Goal: Find specific page/section: Find specific page/section

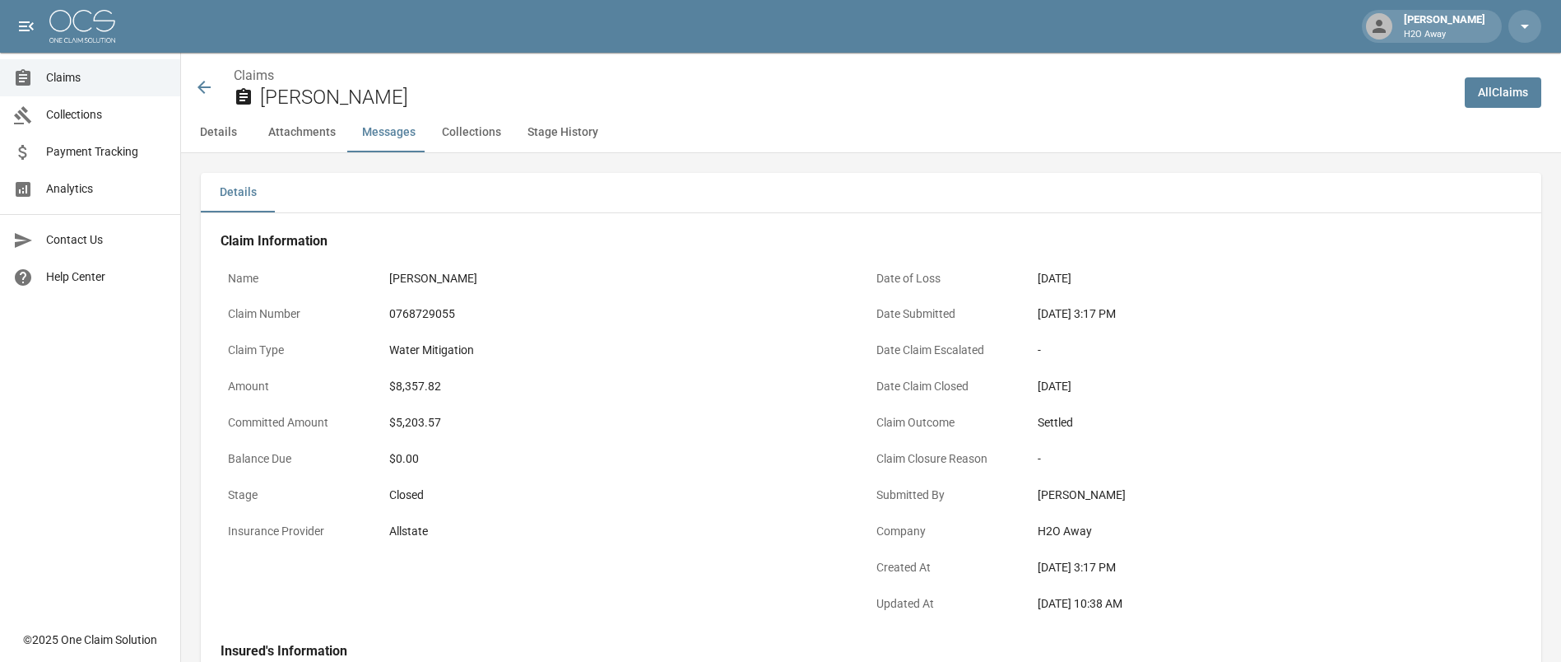
scroll to position [1481, 0]
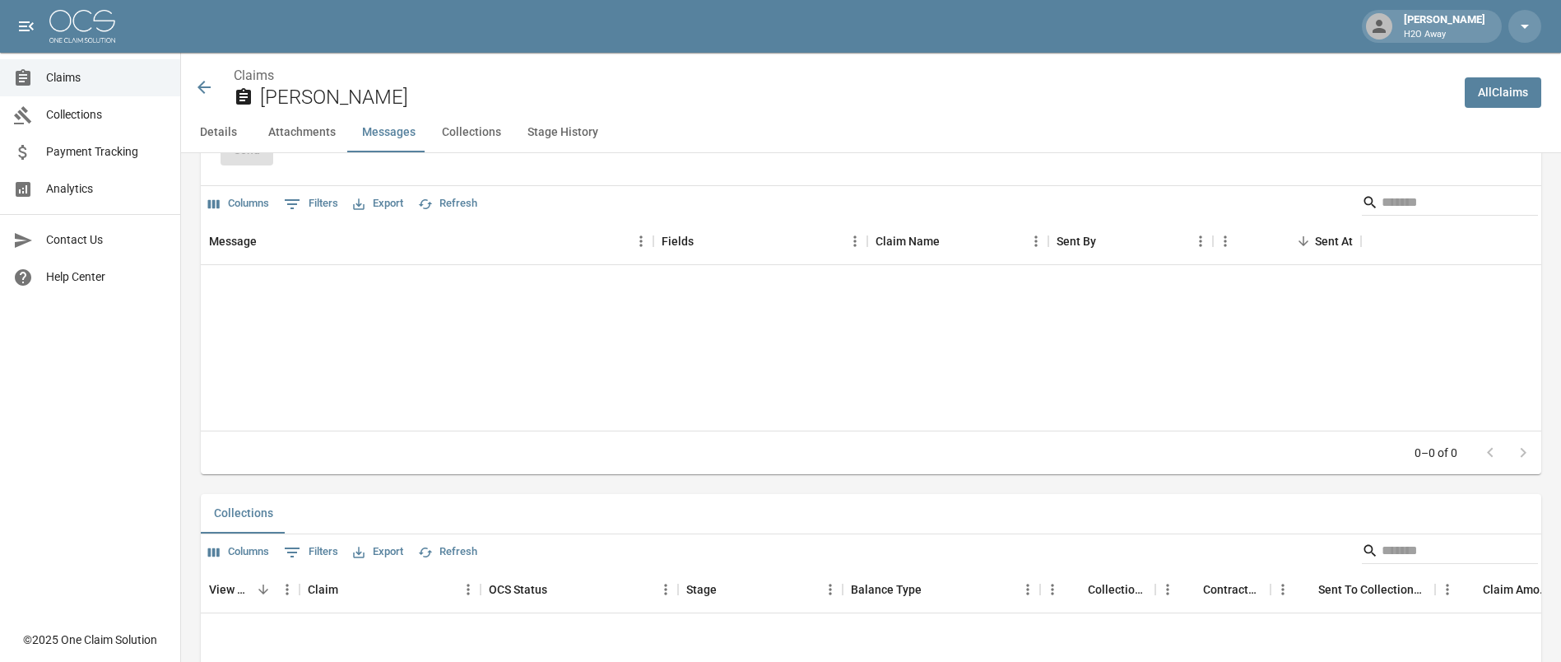
click at [202, 96] on icon at bounding box center [204, 87] width 20 height 20
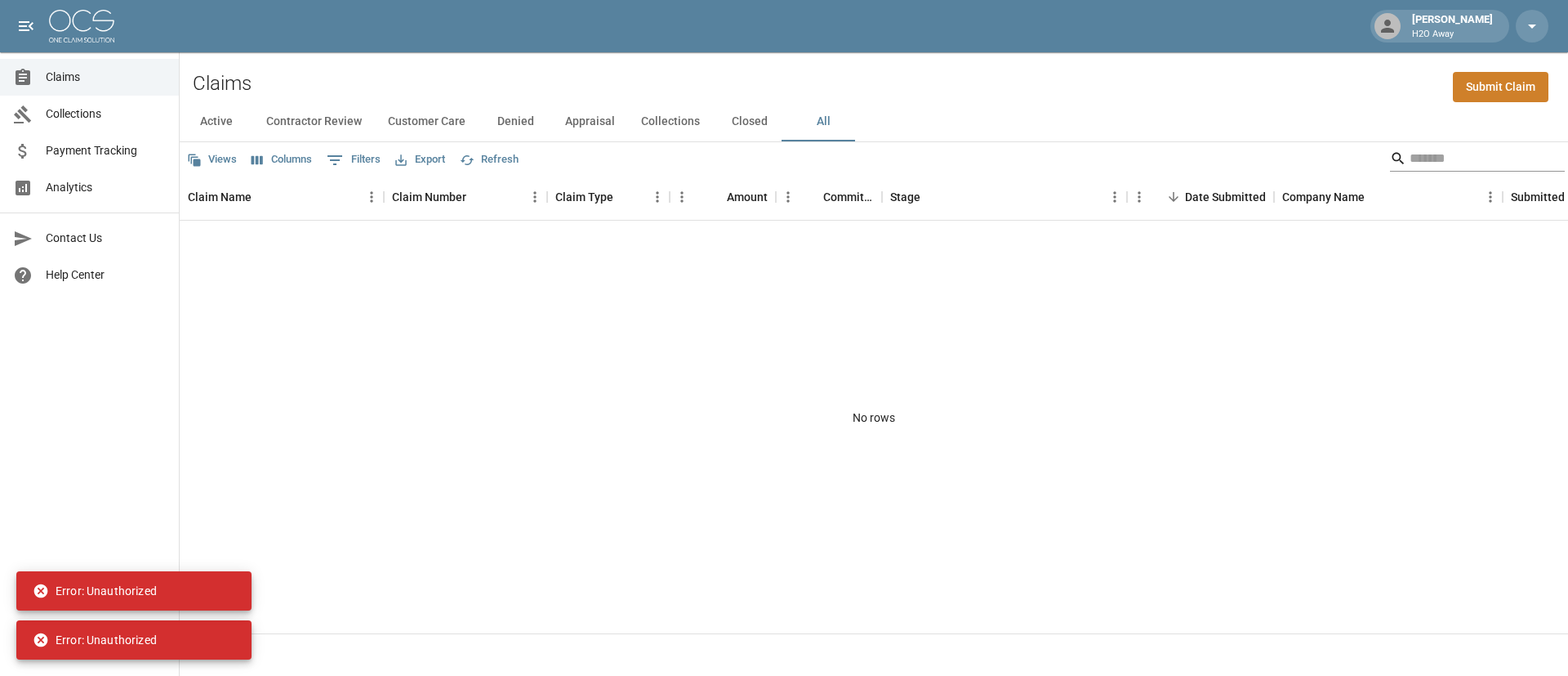
click at [1410, 154] on input "Search" at bounding box center [1476, 159] width 131 height 26
click at [1530, 25] on icon "button" at bounding box center [1532, 27] width 8 height 4
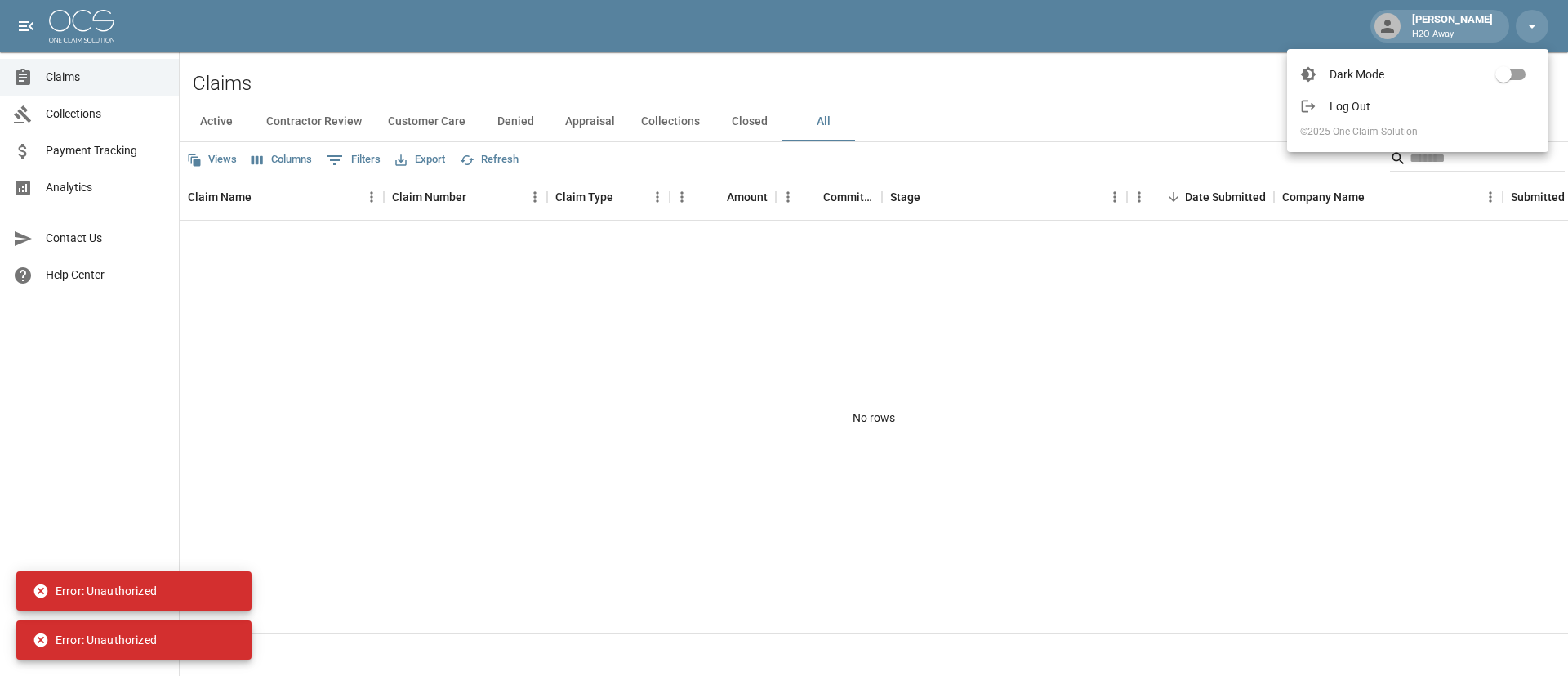
click at [1377, 103] on span "Log Out" at bounding box center [1432, 106] width 205 height 16
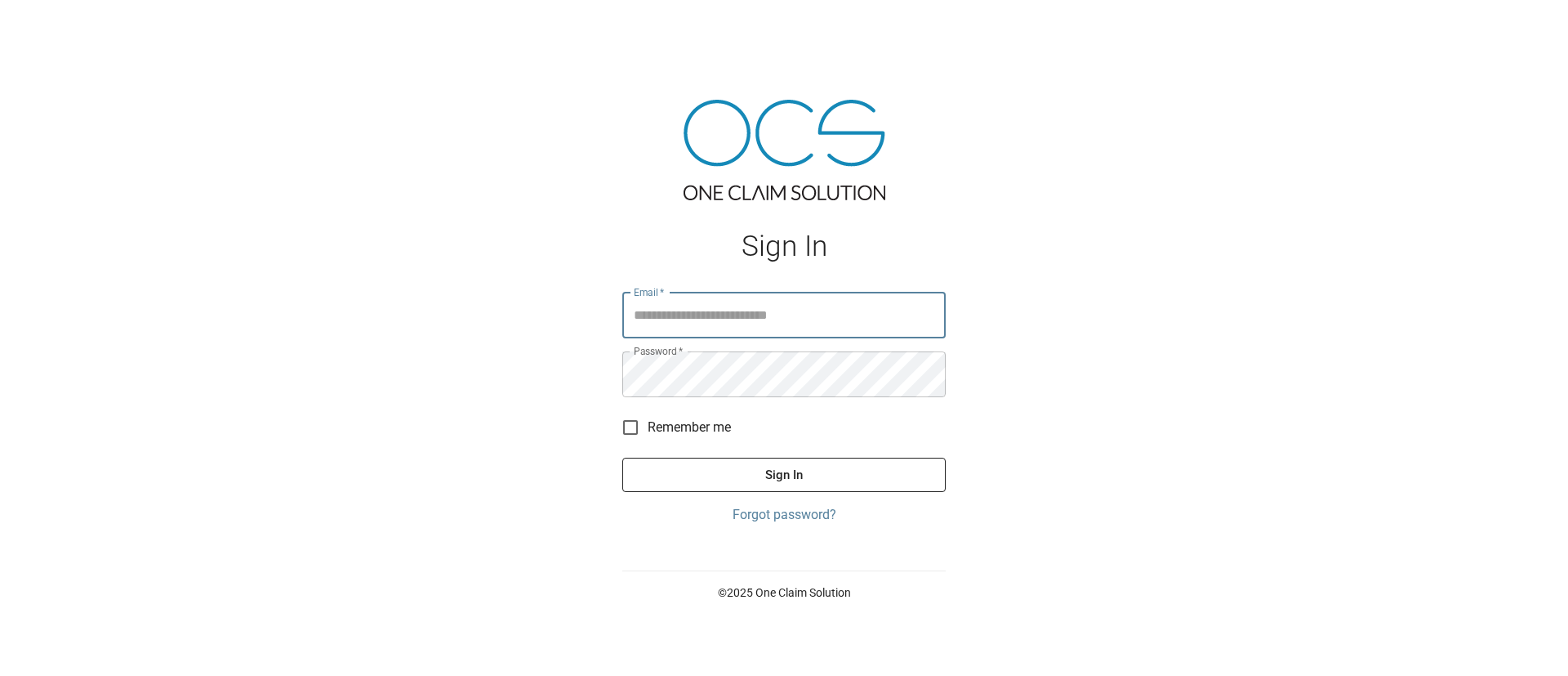
type input "**********"
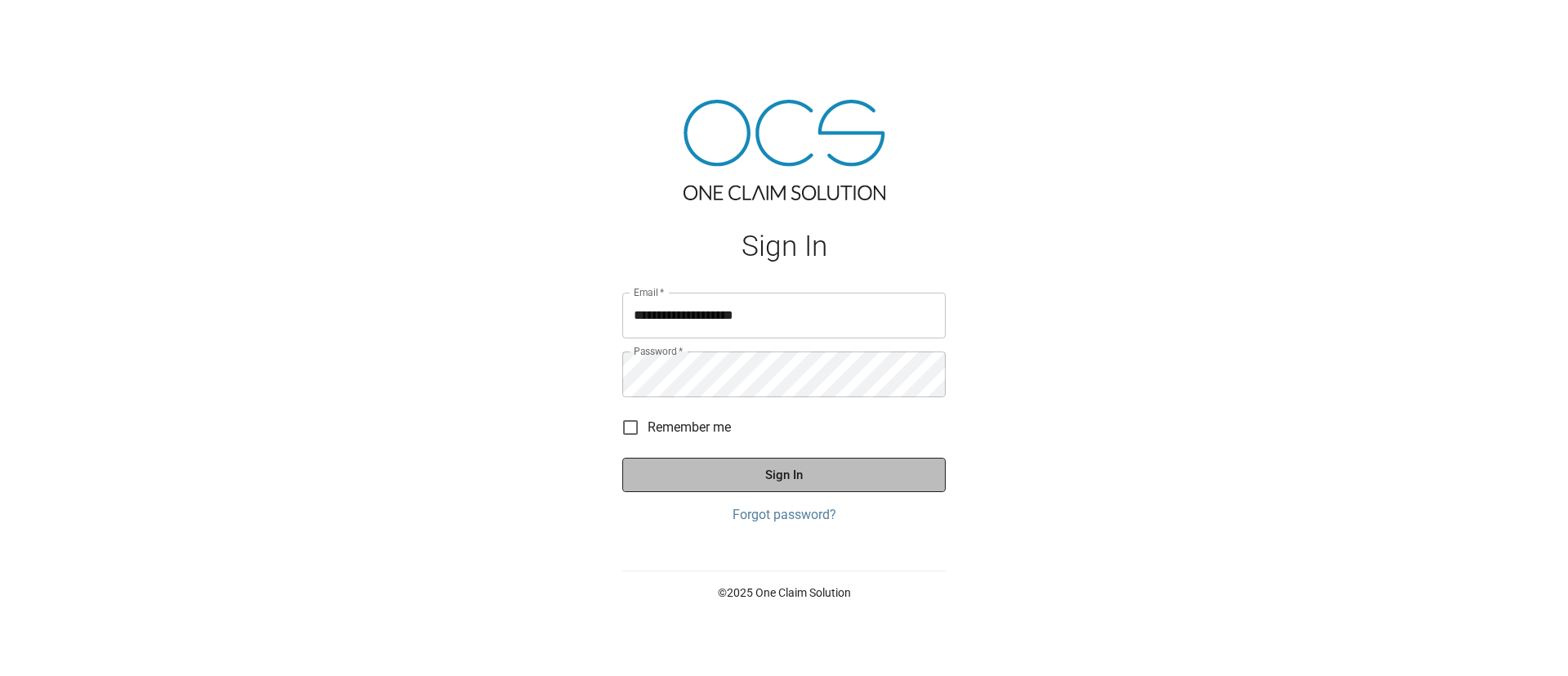
click at [690, 469] on button "Sign In" at bounding box center [784, 474] width 324 height 35
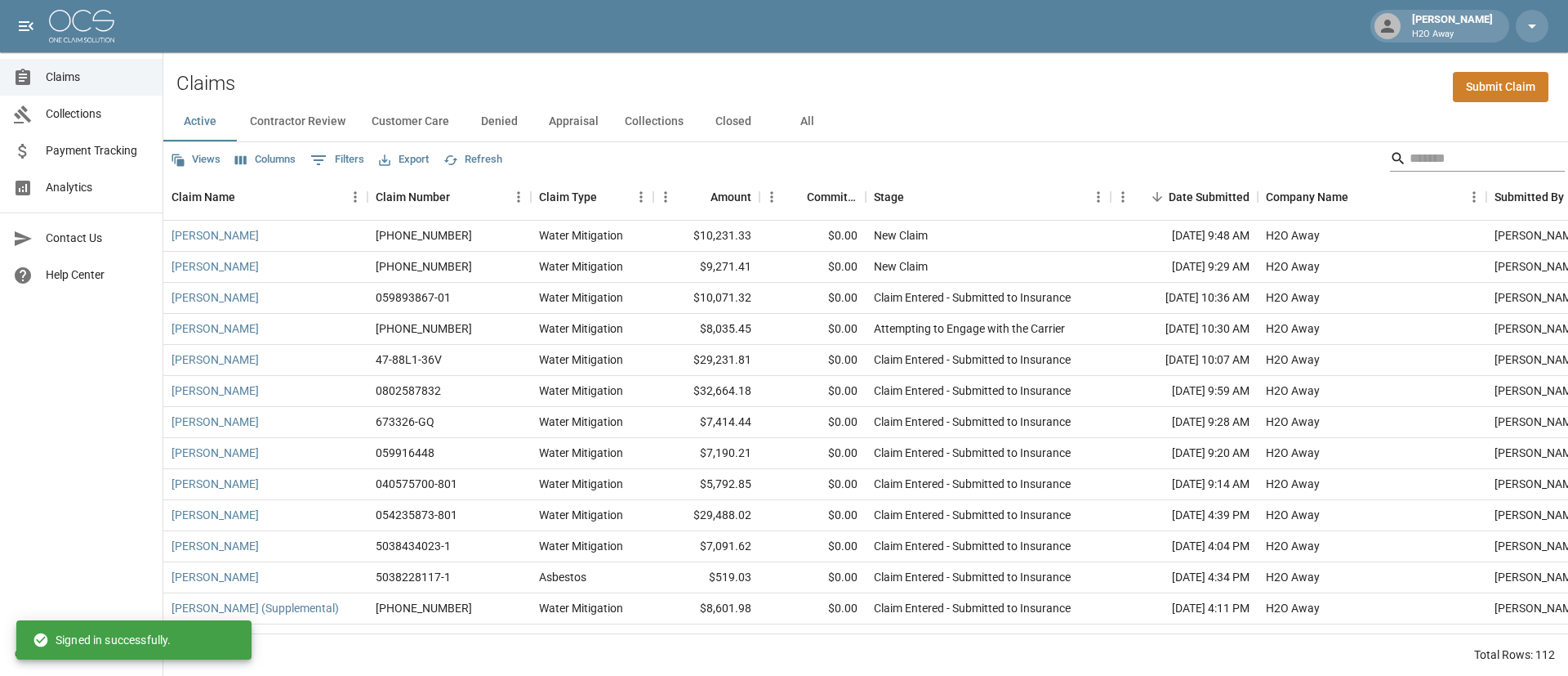
click at [1458, 154] on input "Search" at bounding box center [1476, 159] width 131 height 26
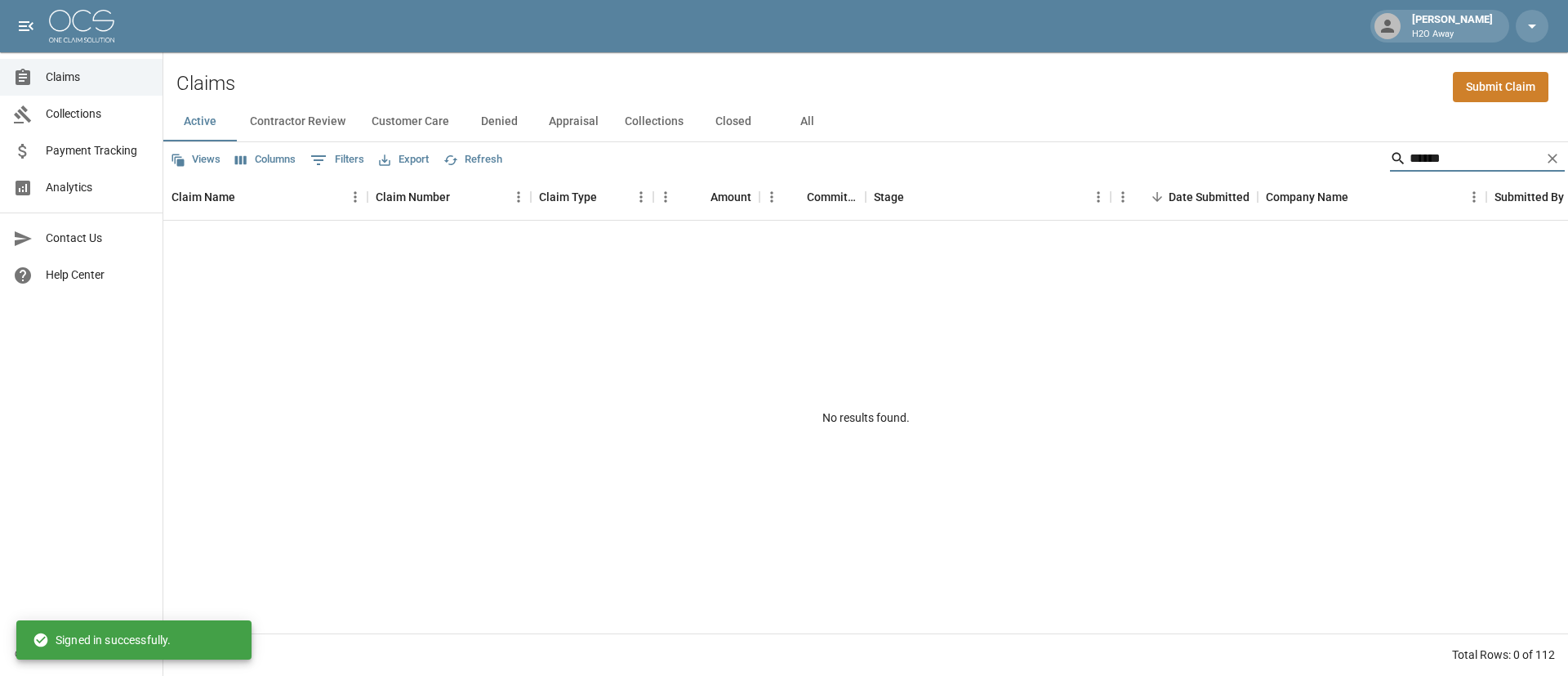
type input "******"
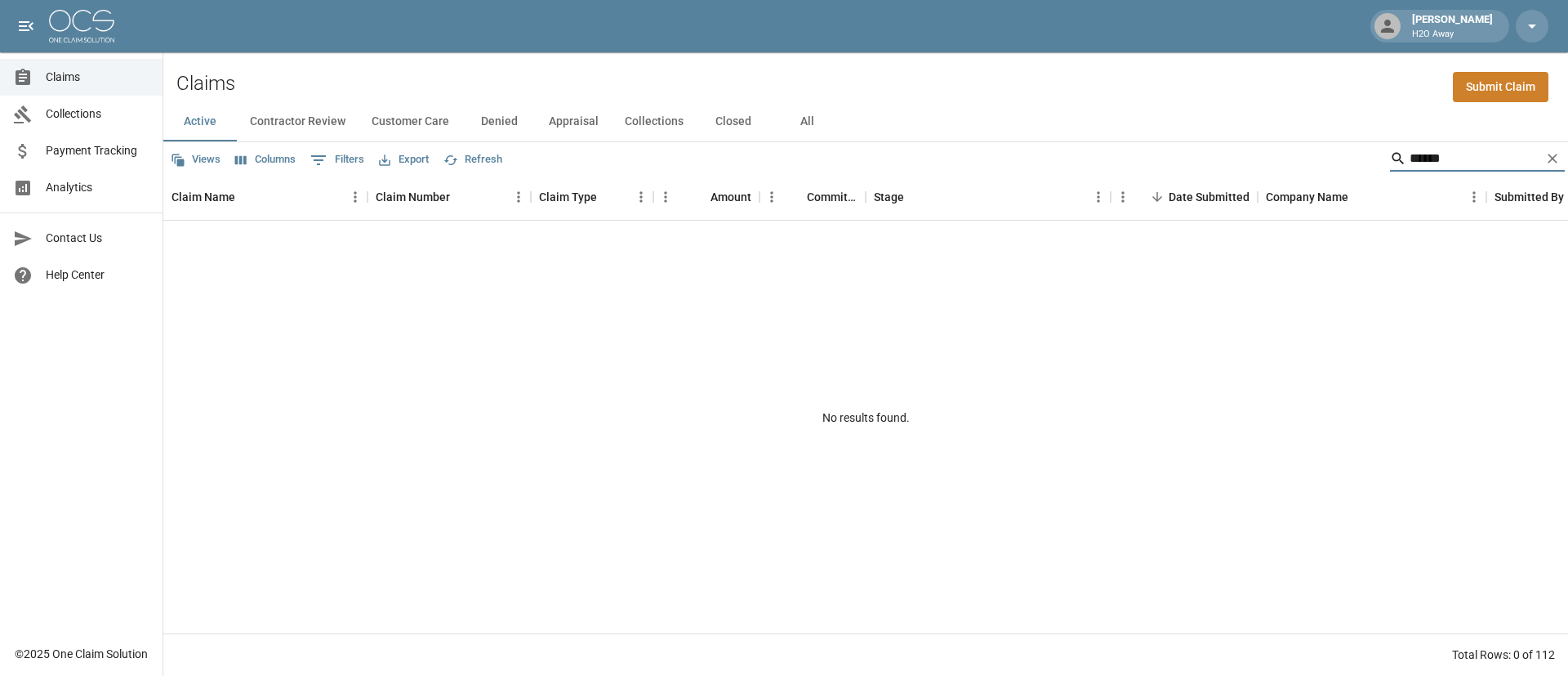
click at [799, 123] on button "All" at bounding box center [807, 122] width 73 height 40
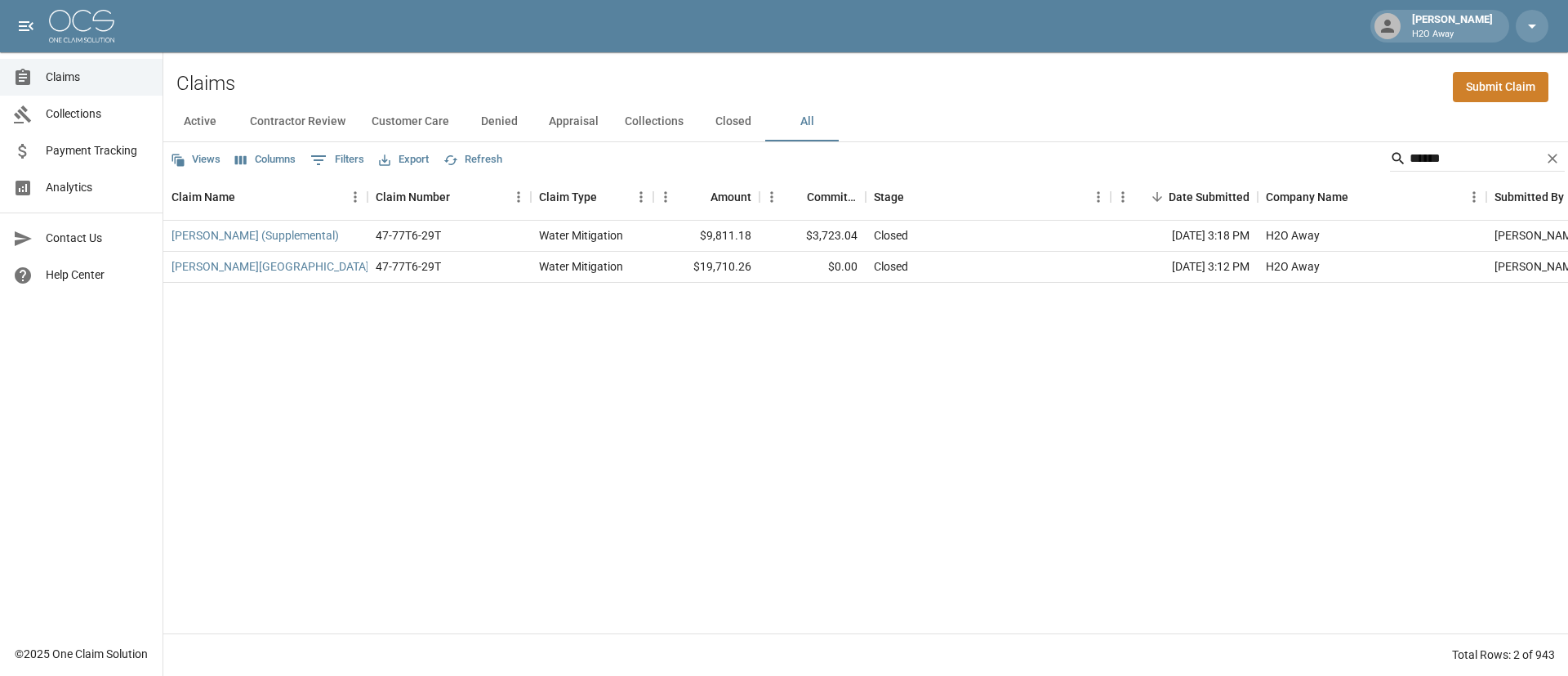
click at [404, 355] on div "McGowan, Kannan (Supplemental) 47-77T6-29T Water Mitigation $9,811.18 $3,723.04…" at bounding box center [927, 427] width 1527 height 413
click at [222, 265] on link "McGowan, Kannan" at bounding box center [270, 266] width 197 height 16
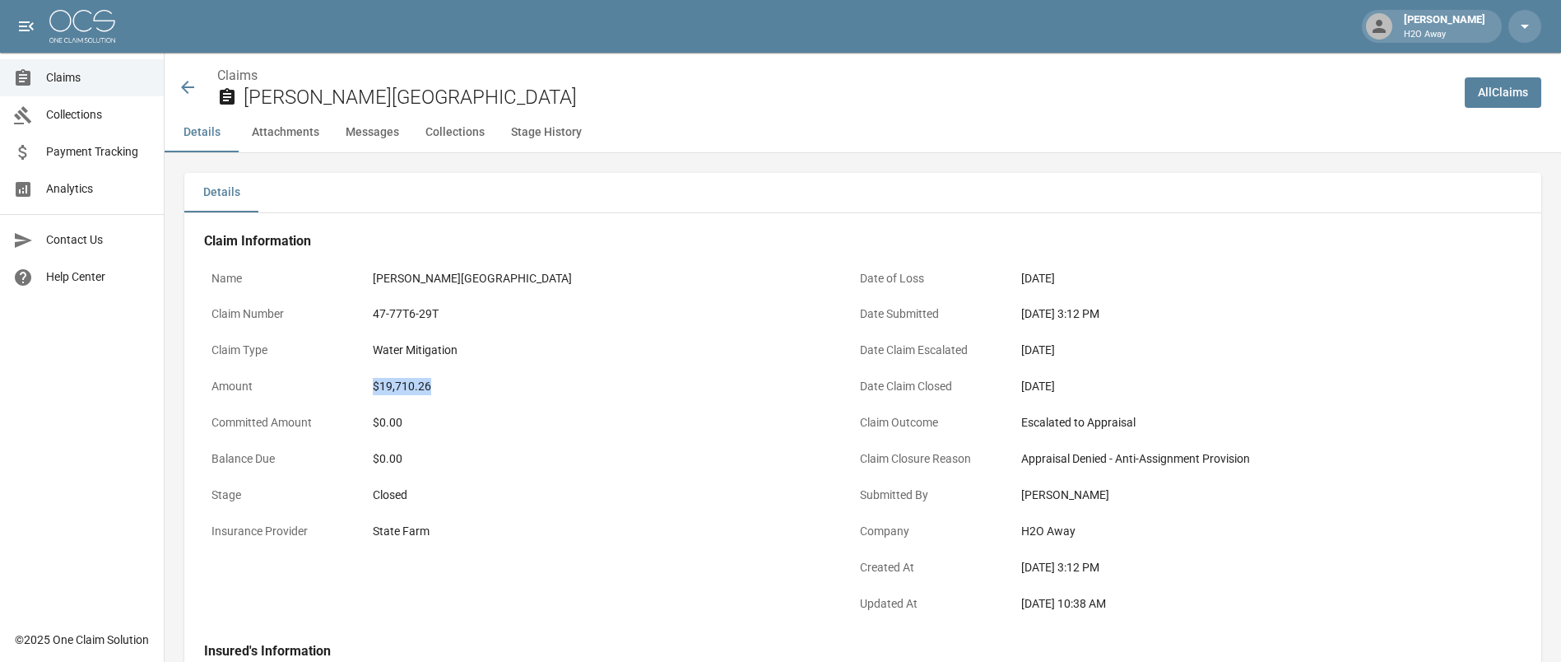
drag, startPoint x: 405, startPoint y: 385, endPoint x: 370, endPoint y: 389, distance: 34.8
click at [370, 389] on div "$19,710.26" at bounding box center [598, 386] width 467 height 32
copy div "$19,710.26"
